Goal: Task Accomplishment & Management: Manage account settings

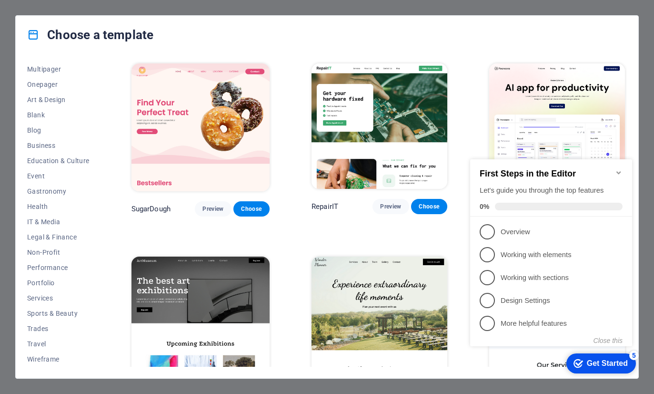
scroll to position [76, 0]
click at [610, 367] on div "Get Started" at bounding box center [607, 363] width 41 height 9
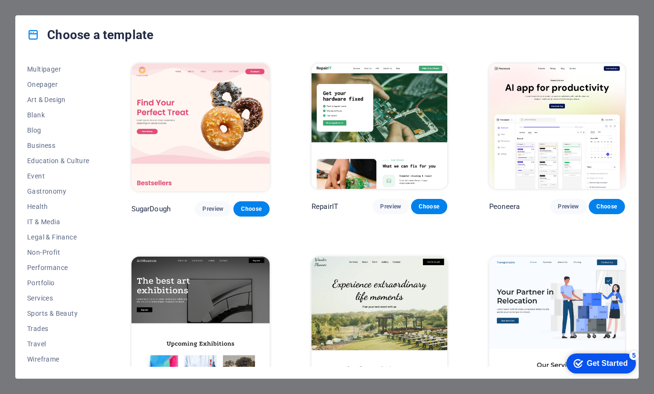
click at [617, 364] on div "Get Started" at bounding box center [607, 363] width 41 height 9
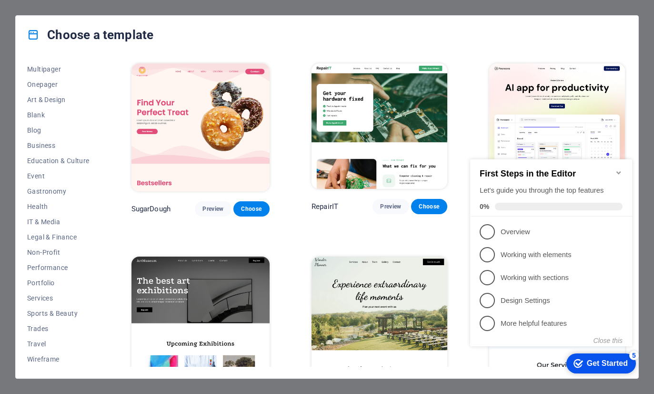
click at [611, 364] on div "Get Started" at bounding box center [607, 363] width 41 height 9
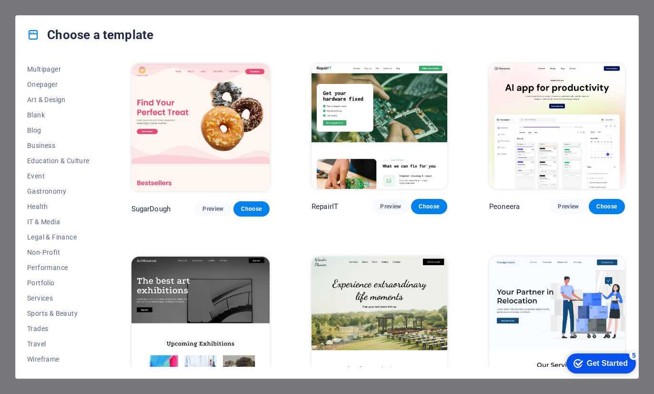
click at [610, 359] on div "Get Started" at bounding box center [607, 363] width 41 height 9
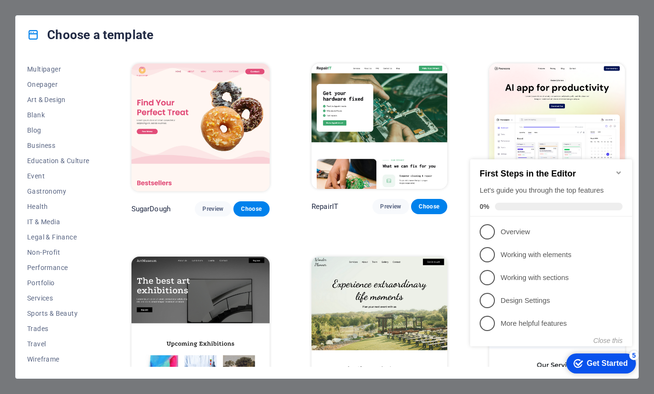
click at [613, 354] on div "checkmark Get Started 5" at bounding box center [602, 363] width 70 height 20
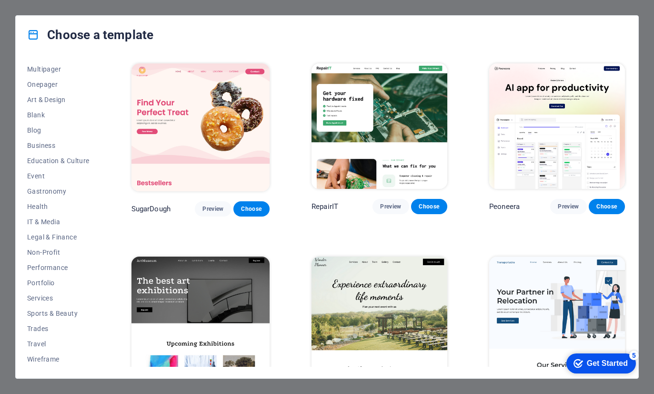
click at [635, 352] on div "5" at bounding box center [635, 355] width 10 height 10
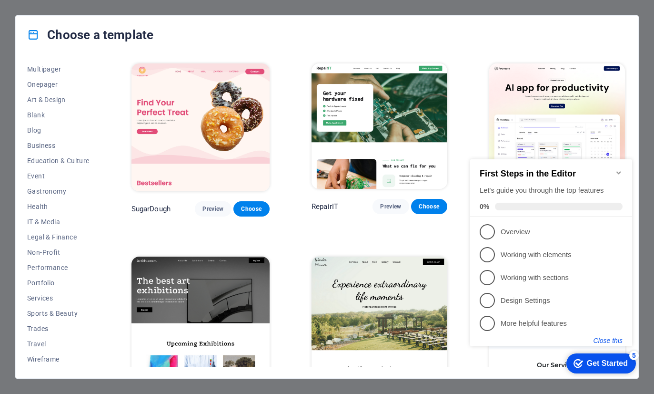
click at [614, 343] on button "Close this" at bounding box center [608, 340] width 29 height 8
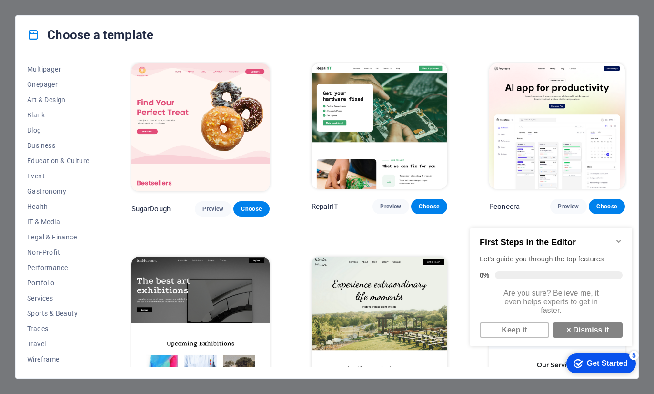
scroll to position [9, 0]
click at [598, 366] on div "Get Started" at bounding box center [607, 363] width 41 height 9
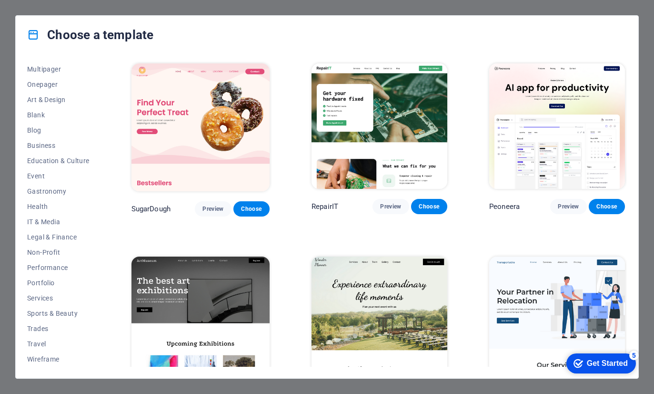
click at [606, 365] on div "Get Started" at bounding box center [607, 363] width 41 height 9
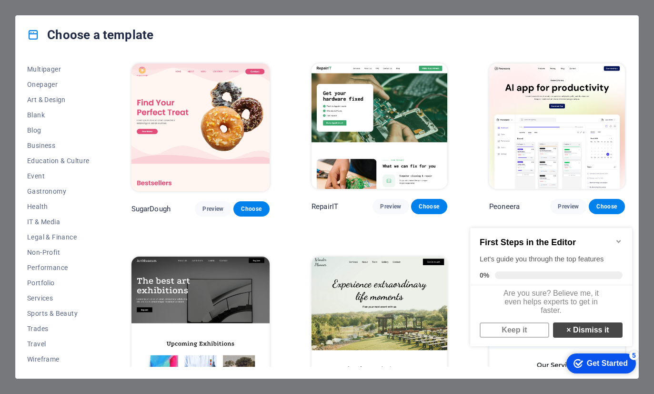
click at [610, 330] on link "× Dismiss it" at bounding box center [588, 329] width 70 height 15
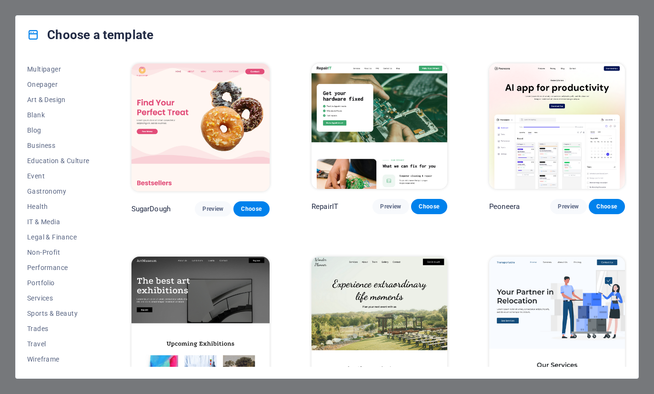
scroll to position [0, 0]
click at [34, 38] on icon at bounding box center [33, 35] width 12 height 12
click at [32, 33] on icon at bounding box center [33, 35] width 12 height 12
click at [438, 200] on button "Choose" at bounding box center [429, 206] width 36 height 15
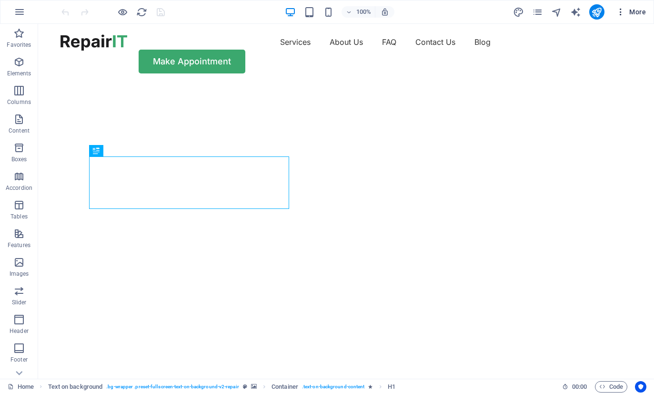
click at [620, 5] on button "More" at bounding box center [631, 11] width 38 height 15
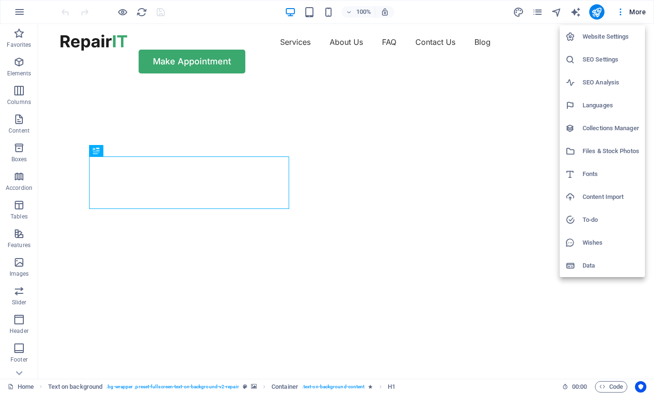
click at [604, 35] on h6 "Website Settings" at bounding box center [611, 36] width 57 height 11
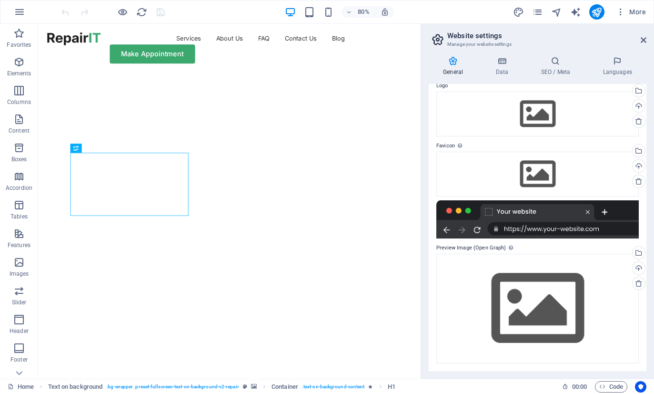
scroll to position [38, 0]
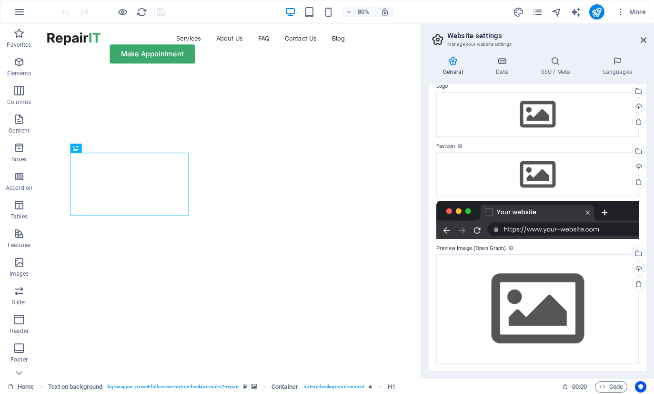
click at [639, 50] on div "General Data SEO / Meta Languages Website name intrapixel.net Logo Drag files h…" at bounding box center [537, 214] width 233 height 330
click at [28, 12] on button "button" at bounding box center [19, 11] width 23 height 23
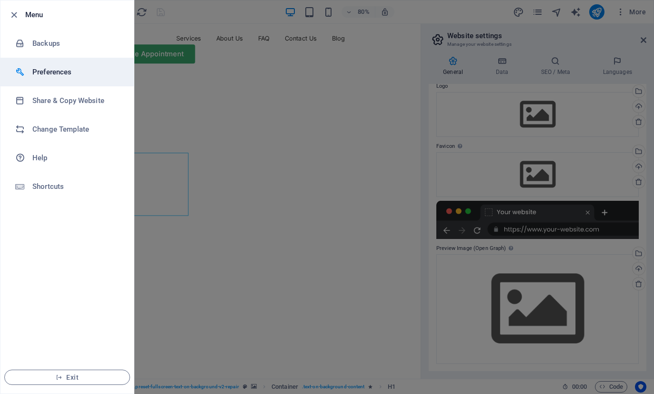
click at [27, 75] on div at bounding box center [23, 72] width 17 height 10
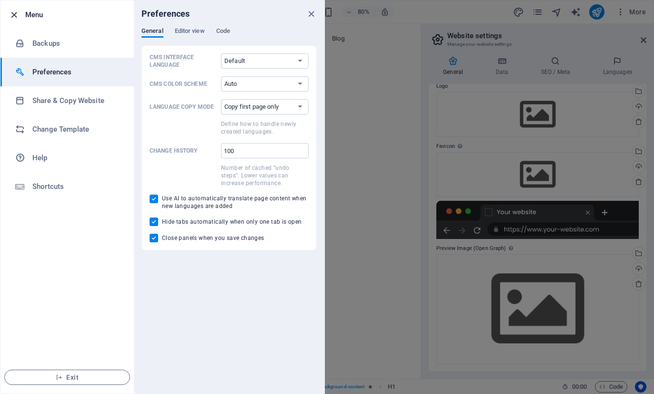
click at [14, 19] on icon "button" at bounding box center [14, 15] width 11 height 11
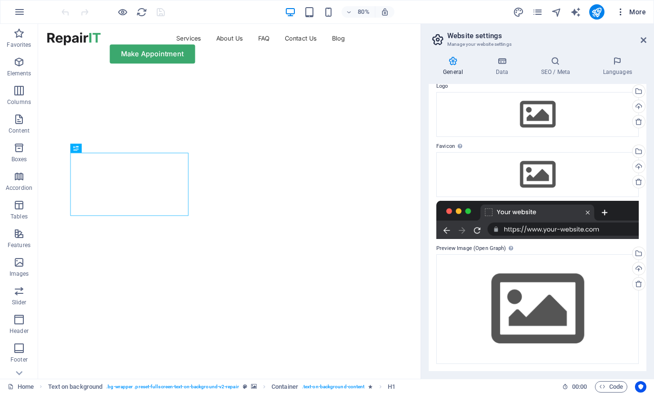
click at [633, 12] on span "More" at bounding box center [631, 12] width 30 height 10
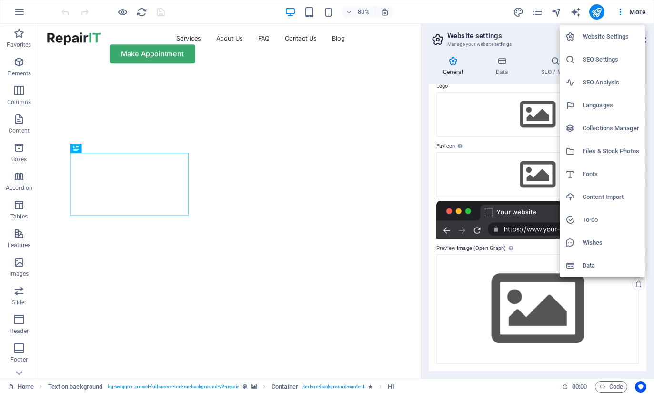
click at [538, 13] on div at bounding box center [327, 197] width 654 height 394
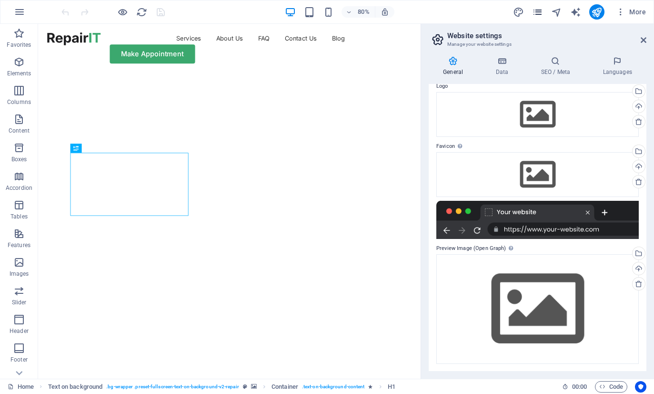
click at [534, 13] on icon "pages" at bounding box center [537, 12] width 11 height 11
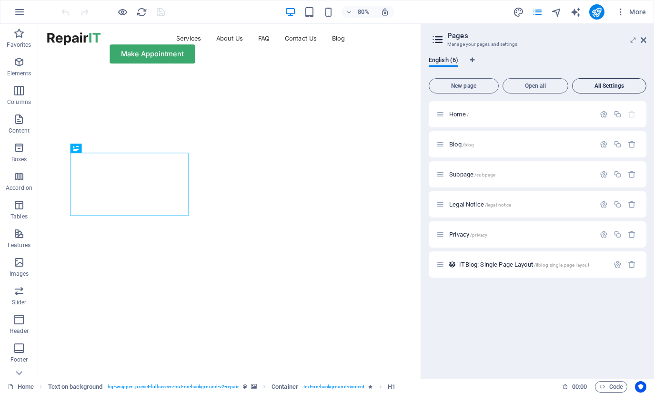
click at [632, 83] on span "All Settings" at bounding box center [610, 86] width 66 height 6
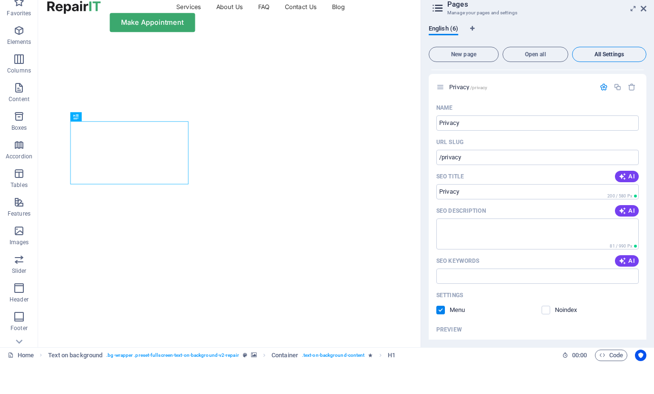
scroll to position [1550, 0]
click at [644, 36] on icon at bounding box center [644, 40] width 6 height 8
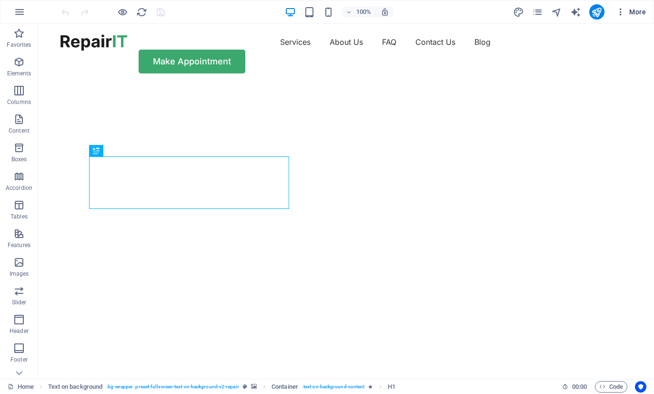
click at [624, 9] on icon "button" at bounding box center [621, 12] width 10 height 10
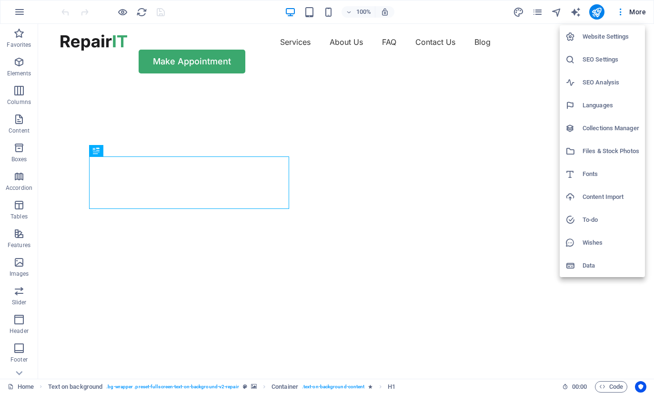
click at [605, 266] on h6 "Data" at bounding box center [611, 265] width 57 height 11
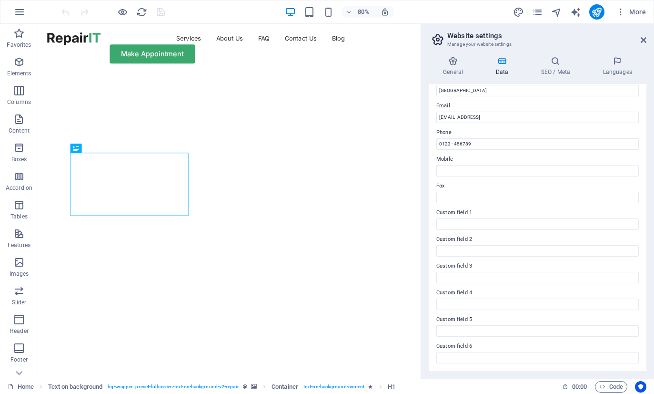
scroll to position [170, 0]
click at [8, 3] on div "80% More" at bounding box center [326, 11] width 653 height 23
click at [18, 14] on icon "button" at bounding box center [19, 11] width 11 height 11
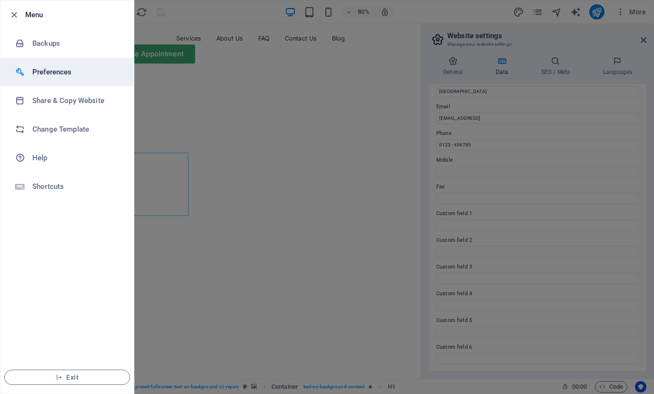
click at [28, 70] on div at bounding box center [23, 72] width 17 height 10
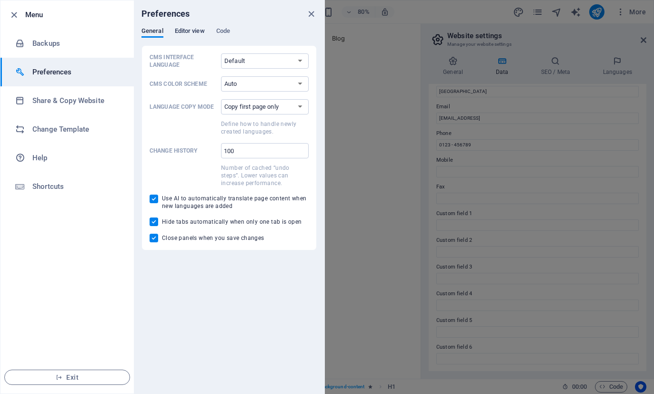
click at [189, 31] on span "Editor view" at bounding box center [190, 31] width 30 height 13
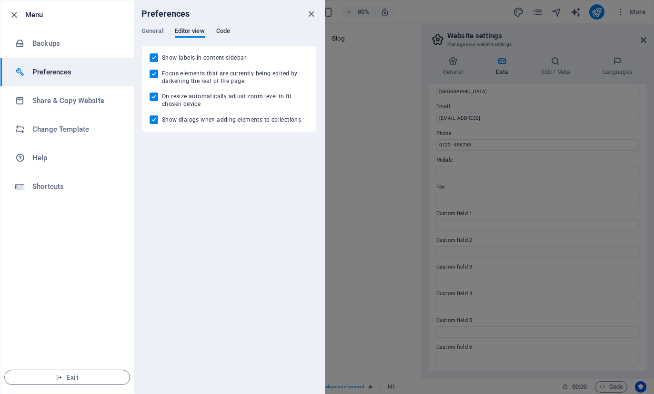
click at [222, 30] on span "Code" at bounding box center [223, 31] width 14 height 13
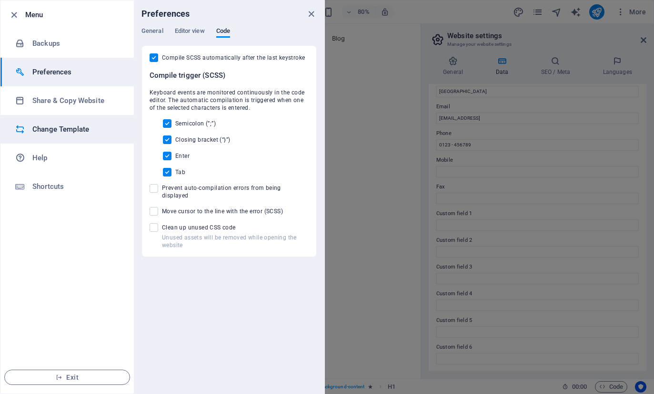
click at [24, 127] on icon at bounding box center [20, 129] width 10 height 10
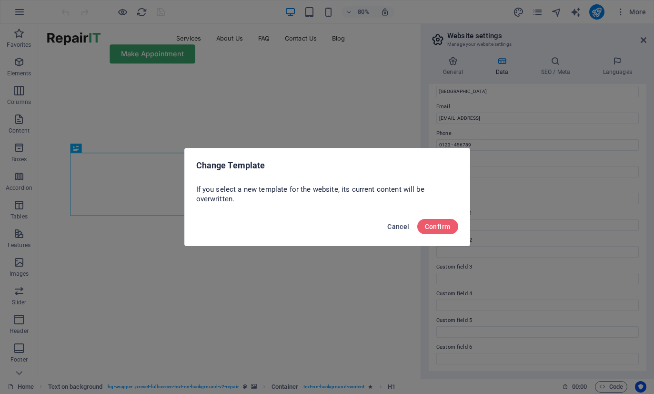
click at [394, 233] on button "Cancel" at bounding box center [399, 226] width 30 height 15
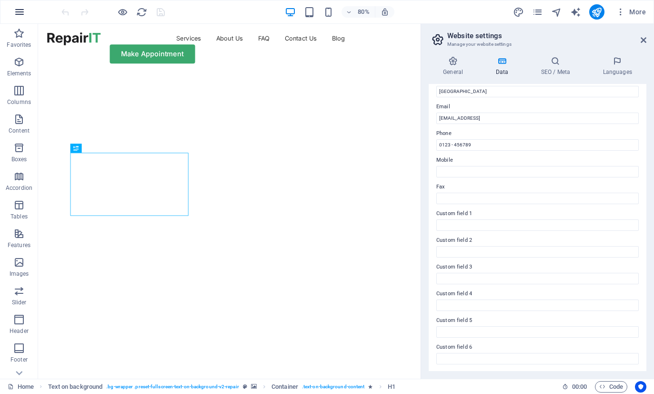
click at [22, 17] on icon "button" at bounding box center [19, 11] width 11 height 11
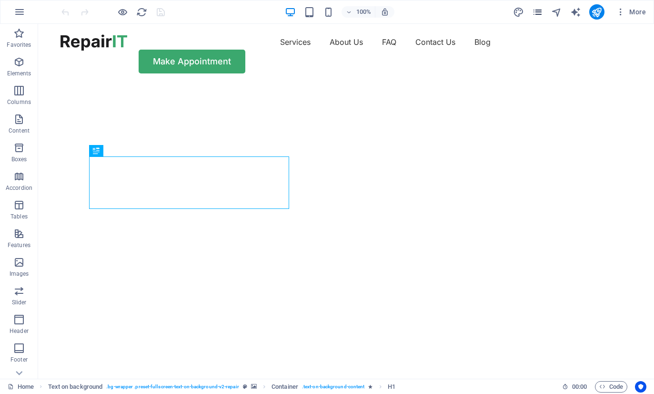
click at [535, 11] on icon "pages" at bounding box center [537, 12] width 11 height 11
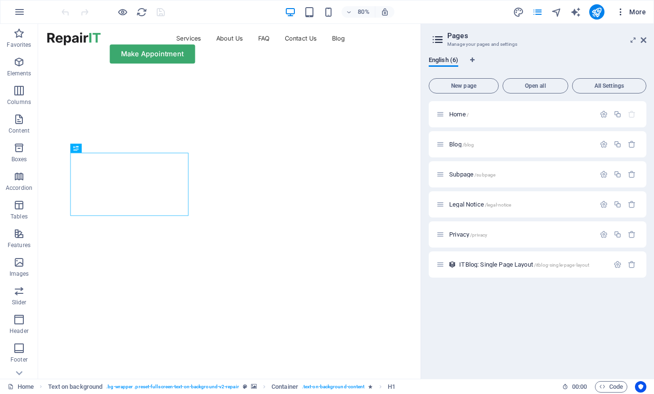
click at [619, 10] on icon "button" at bounding box center [621, 12] width 10 height 10
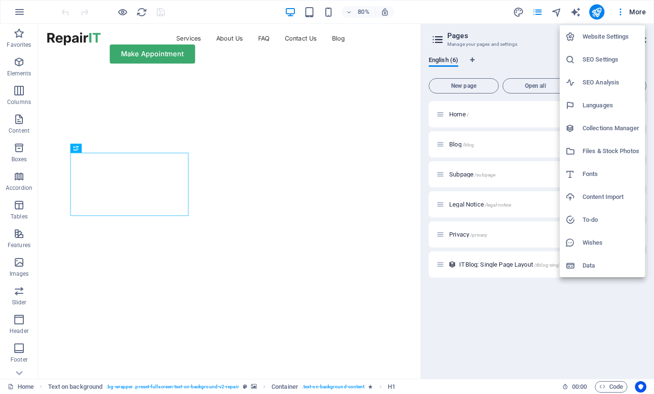
click at [15, 15] on div at bounding box center [327, 197] width 654 height 394
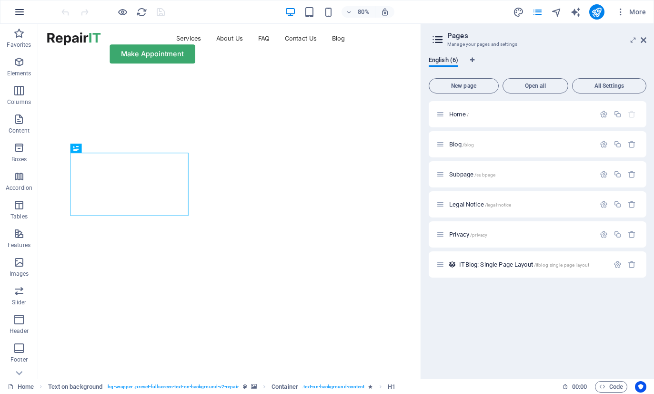
click at [12, 13] on button "button" at bounding box center [19, 11] width 23 height 23
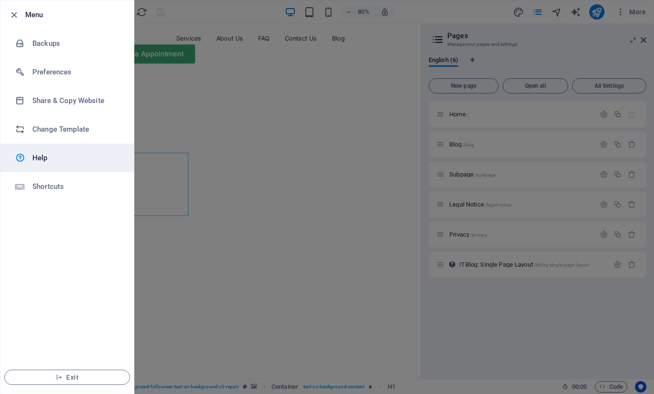
click at [20, 156] on icon at bounding box center [20, 157] width 10 height 11
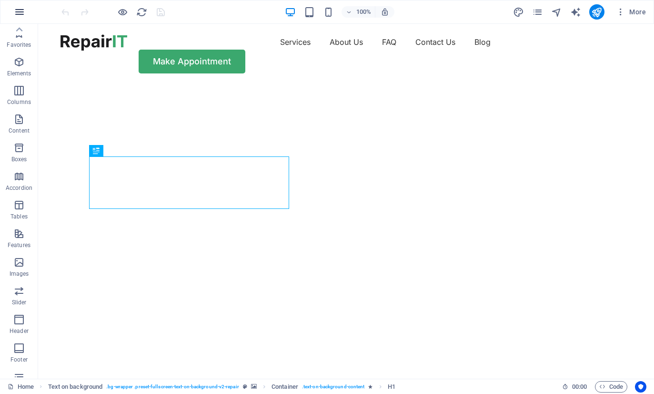
click at [19, 10] on icon "button" at bounding box center [19, 11] width 11 height 11
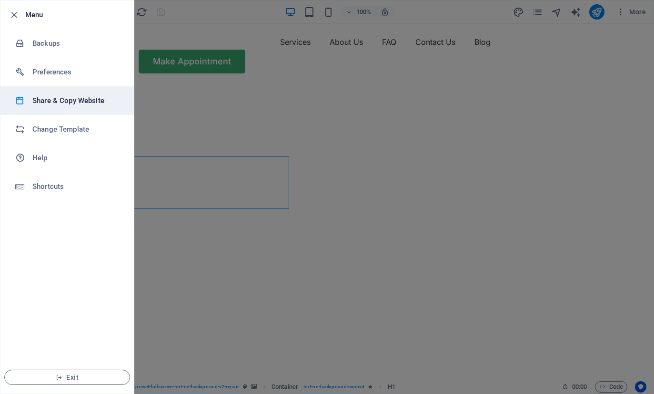
click at [15, 102] on li "Share & Copy Website" at bounding box center [66, 100] width 133 height 29
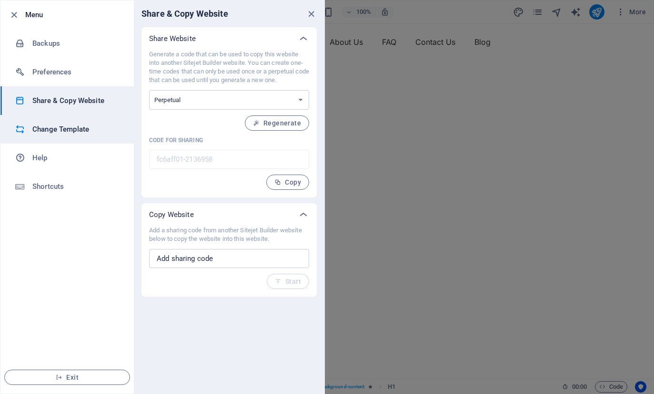
click at [19, 127] on icon at bounding box center [20, 129] width 10 height 10
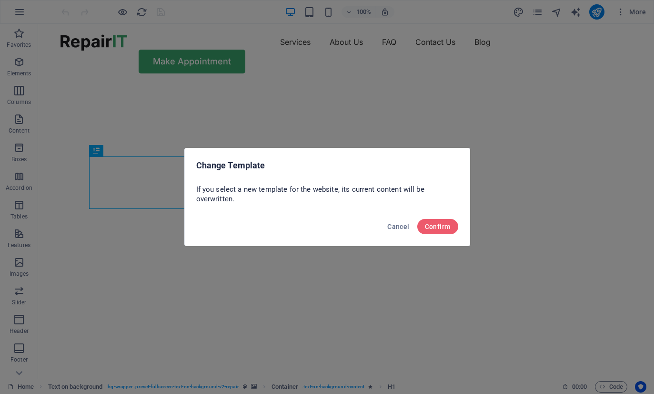
click at [589, 165] on div "Change Template If you select a new template for the website, its current conte…" at bounding box center [327, 197] width 654 height 394
click at [402, 228] on span "Cancel" at bounding box center [398, 227] width 22 height 8
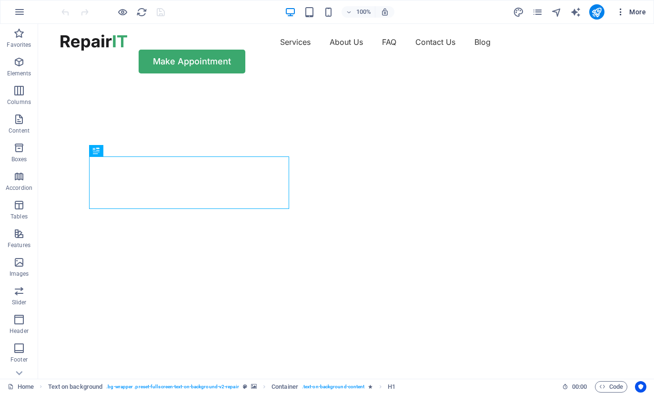
click at [622, 18] on button "More" at bounding box center [631, 11] width 38 height 15
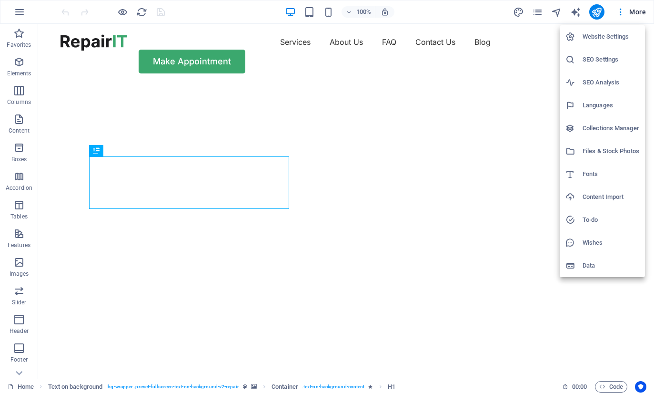
click at [499, 181] on div at bounding box center [327, 197] width 654 height 394
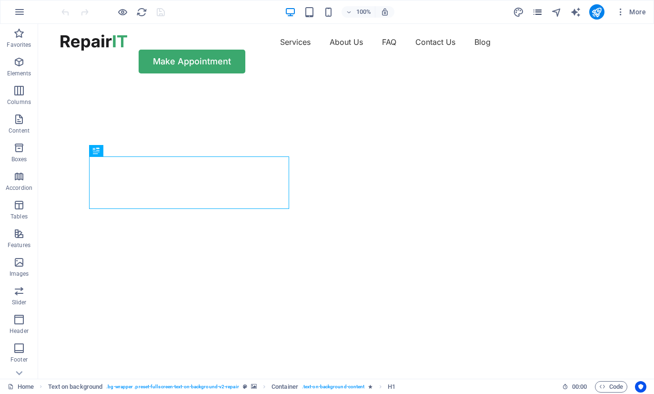
click at [542, 13] on icon "pages" at bounding box center [537, 12] width 11 height 11
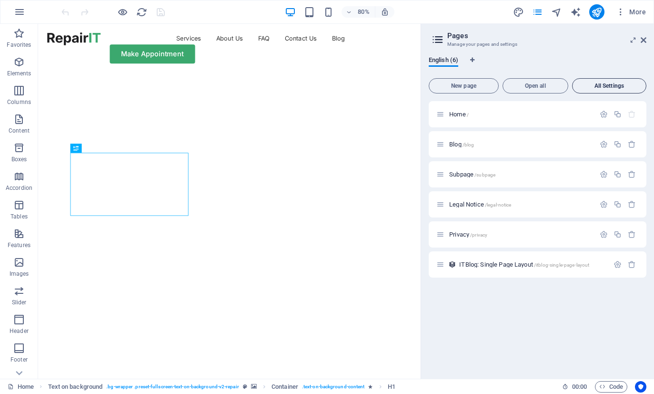
click at [619, 80] on button "All Settings" at bounding box center [609, 85] width 74 height 15
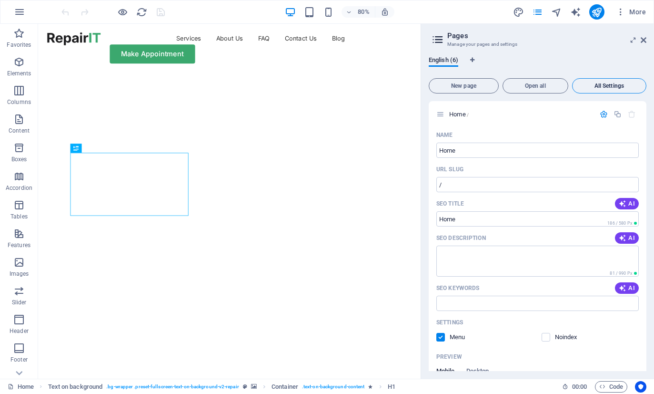
scroll to position [1752, 0]
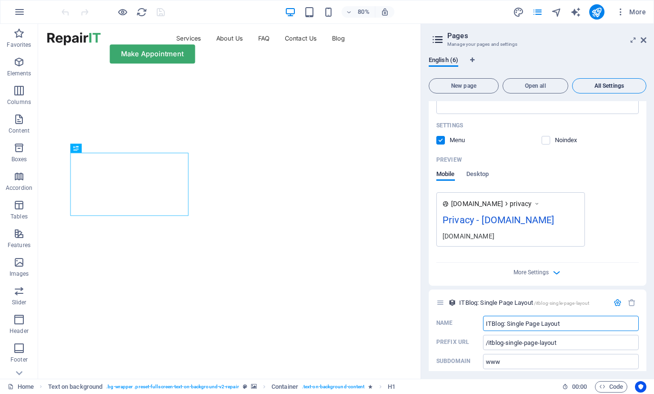
click at [617, 86] on span "All Settings" at bounding box center [610, 86] width 66 height 6
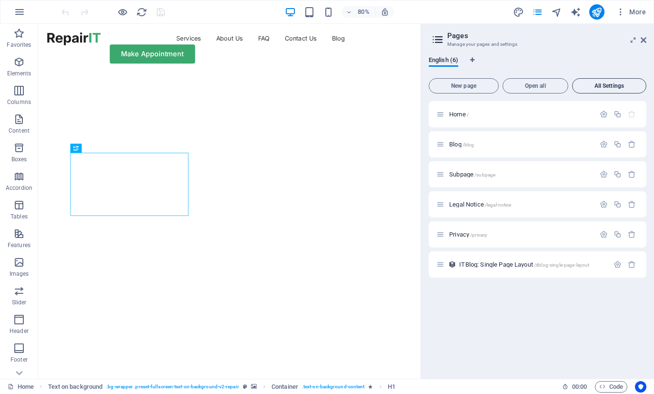
scroll to position [0, 0]
click at [620, 83] on span "All Settings" at bounding box center [610, 86] width 66 height 6
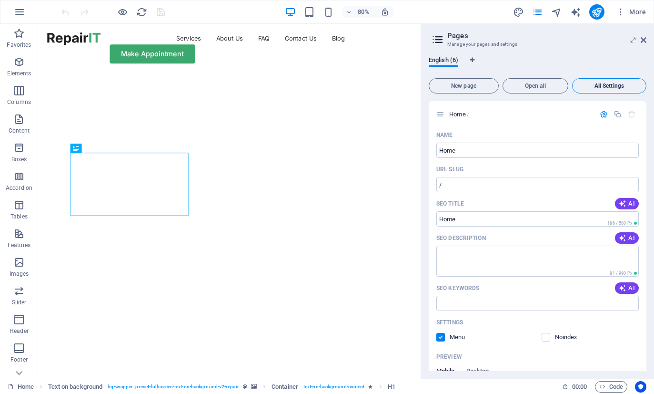
scroll to position [1752, 0]
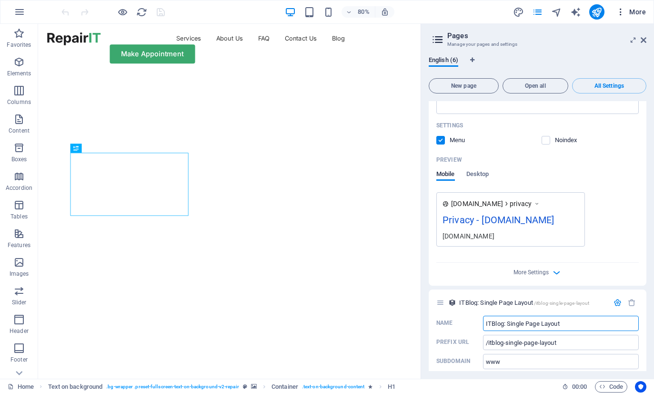
click at [625, 14] on icon "button" at bounding box center [621, 12] width 10 height 10
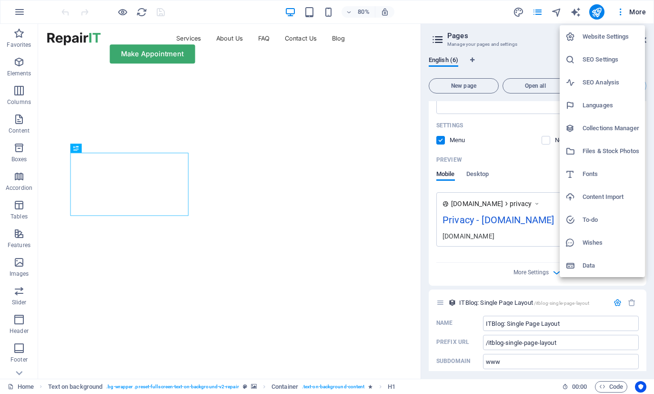
click at [642, 388] on div at bounding box center [327, 197] width 654 height 394
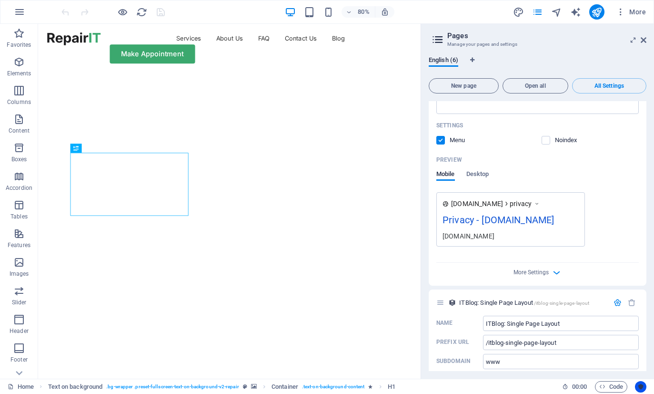
click at [644, 385] on icon "Usercentrics" at bounding box center [641, 386] width 7 height 7
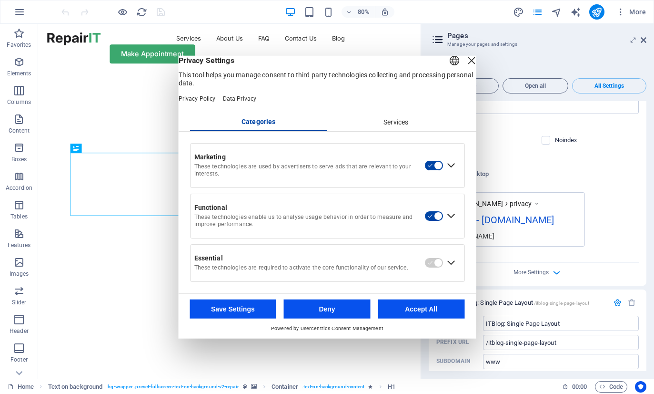
click at [465, 67] on div "Close Layer" at bounding box center [471, 60] width 13 height 13
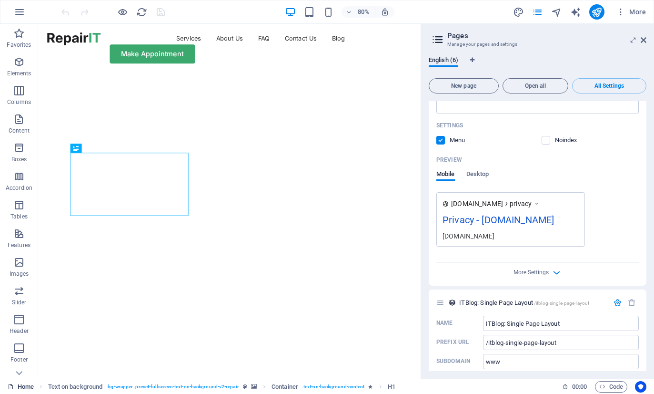
click at [18, 386] on link "Home" at bounding box center [21, 386] width 26 height 11
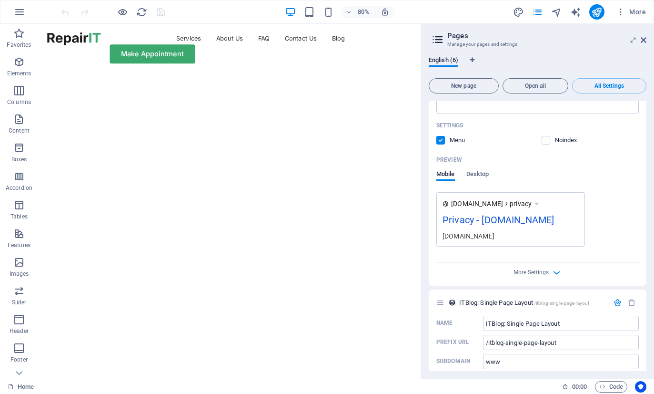
click at [6, 9] on div "80% More" at bounding box center [326, 11] width 653 height 23
click at [20, 15] on icon "button" at bounding box center [19, 11] width 11 height 11
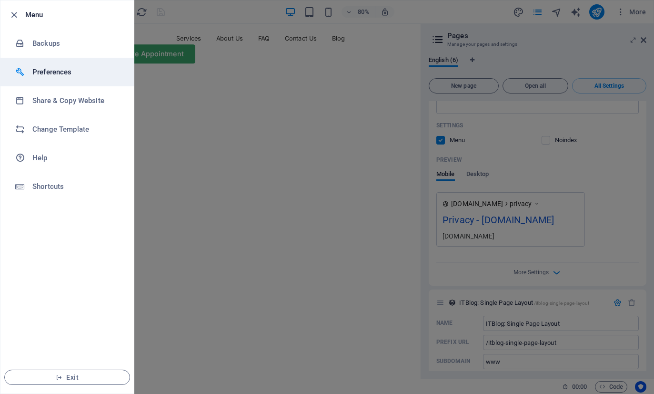
click at [31, 75] on div at bounding box center [23, 72] width 17 height 10
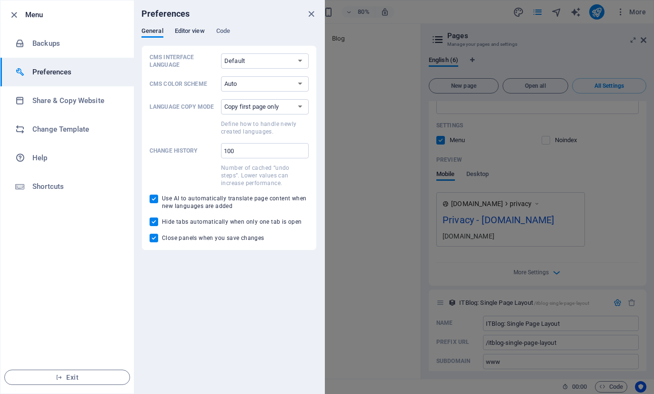
click at [195, 35] on span "Editor view" at bounding box center [190, 31] width 30 height 13
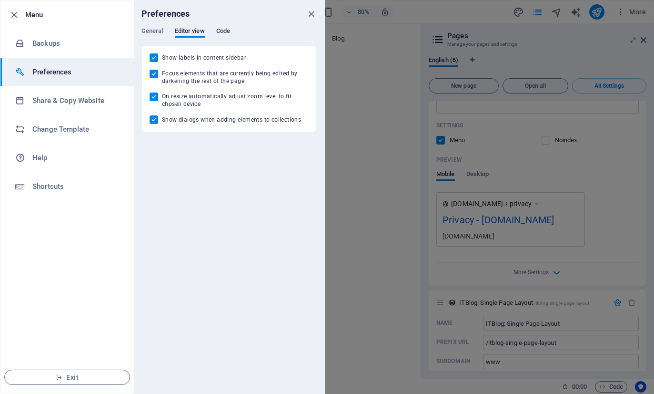
click at [225, 34] on span "Code" at bounding box center [223, 31] width 14 height 13
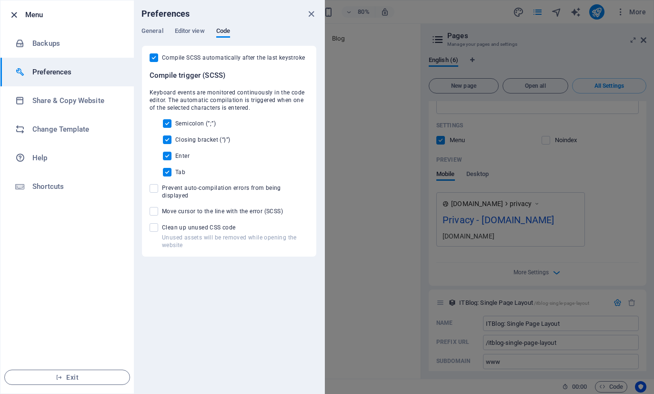
click at [9, 12] on icon "button" at bounding box center [14, 15] width 11 height 11
